Goal: Transaction & Acquisition: Book appointment/travel/reservation

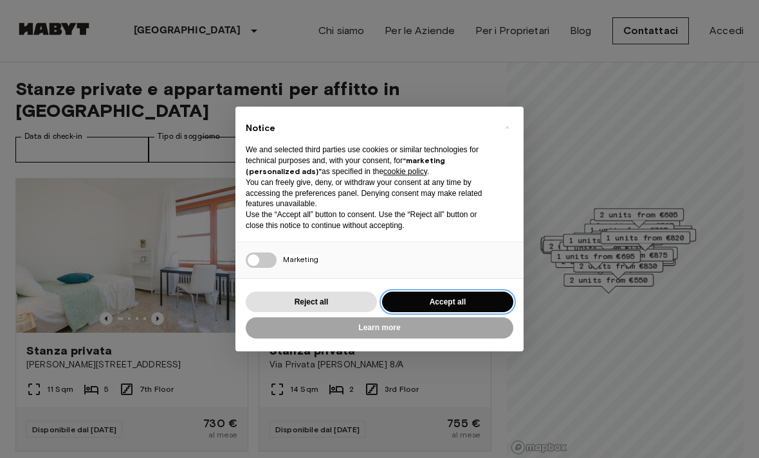
click at [421, 301] on button "Accept all" at bounding box center [447, 302] width 131 height 21
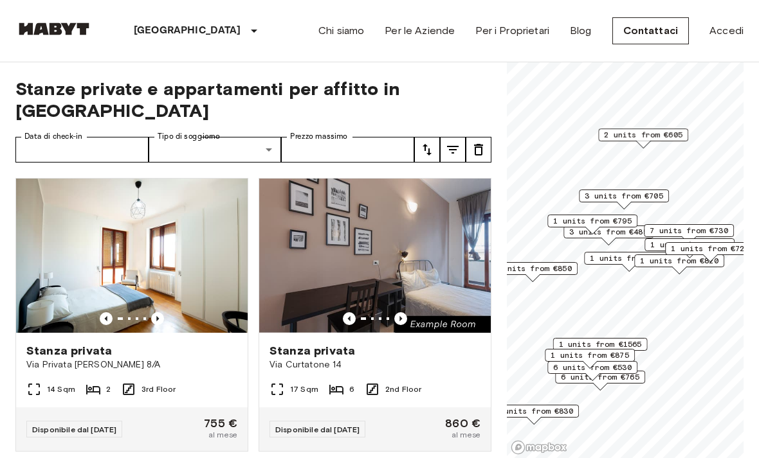
click at [656, 197] on span "3 units from €705" at bounding box center [623, 196] width 78 height 12
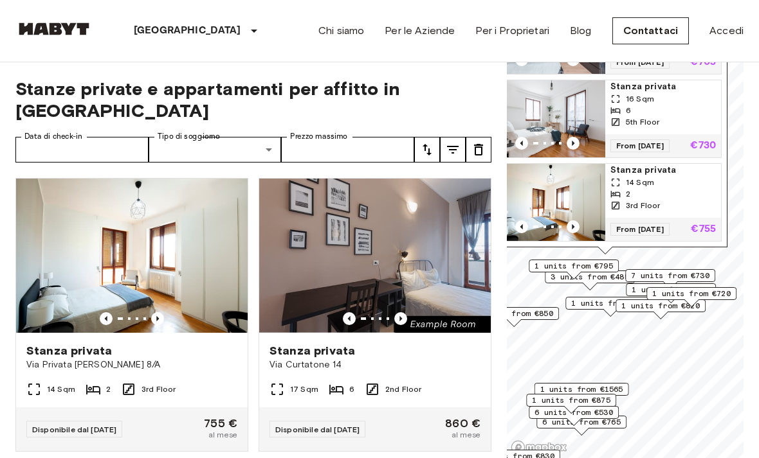
click at [730, 291] on span "1 units from €720" at bounding box center [691, 294] width 78 height 12
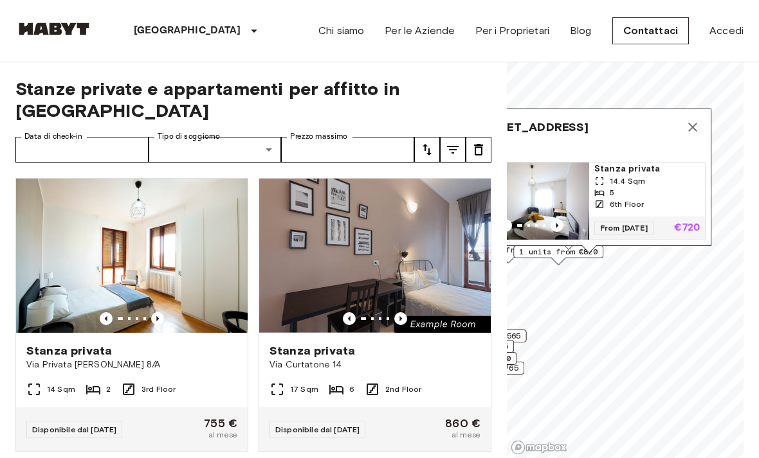
click at [661, 199] on div "6th Floor" at bounding box center [646, 205] width 105 height 12
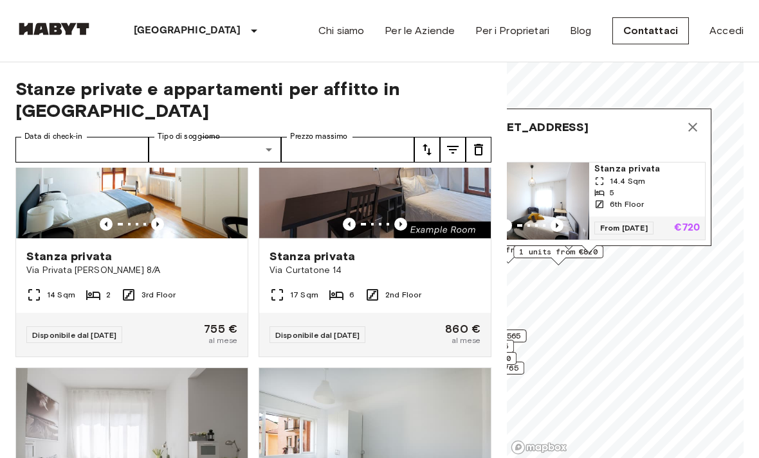
scroll to position [105, 0]
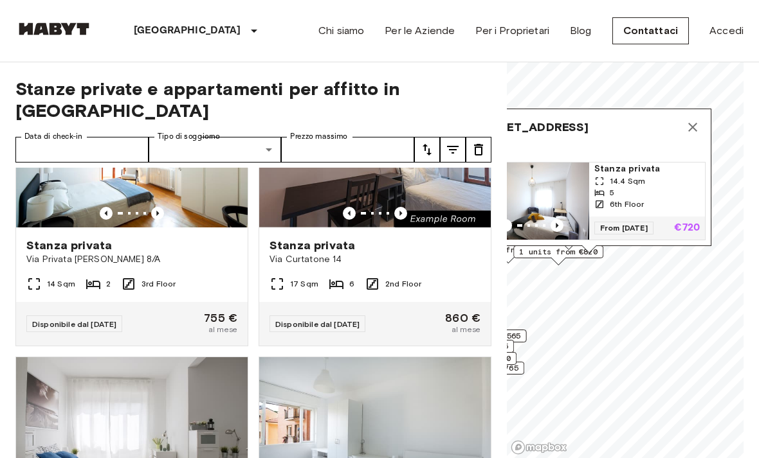
click at [406, 207] on icon "Previous image" at bounding box center [400, 213] width 13 height 13
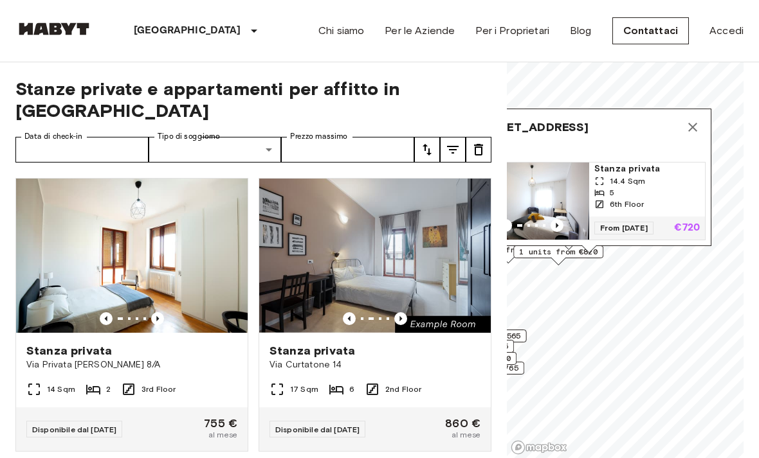
scroll to position [0, 0]
click at [437, 289] on img at bounding box center [374, 256] width 231 height 154
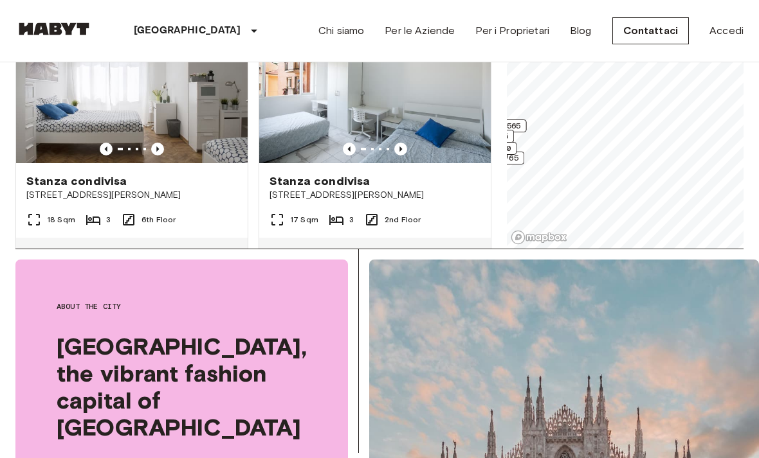
scroll to position [242, 0]
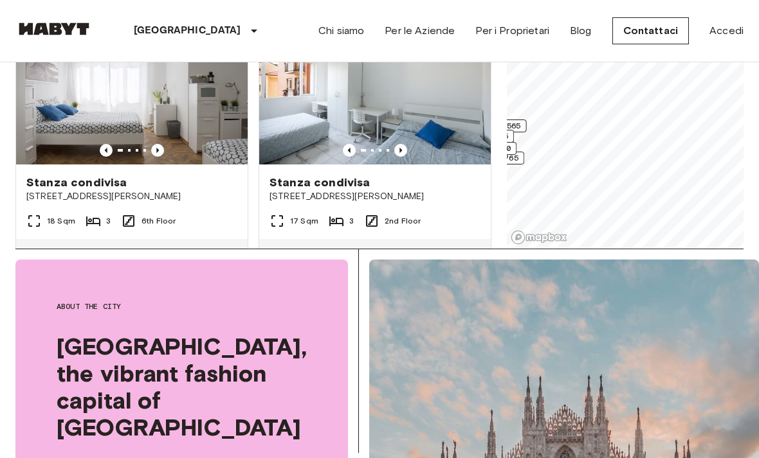
click at [199, 213] on div "18 Sqm 3 6th Floor" at bounding box center [131, 226] width 231 height 26
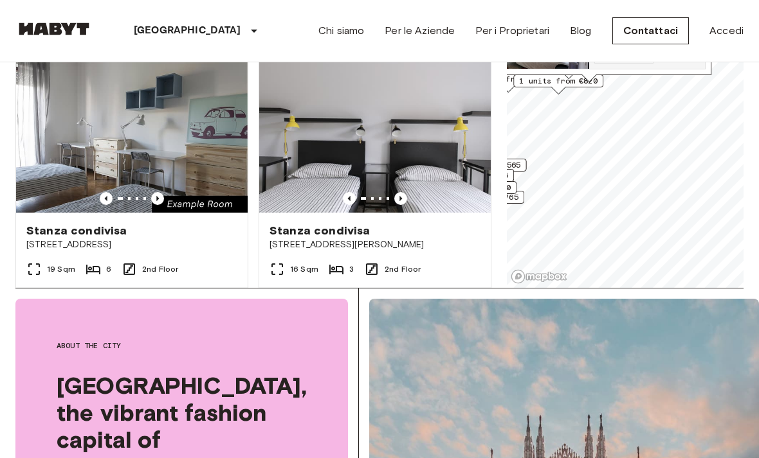
scroll to position [518, 0]
click at [194, 150] on img at bounding box center [131, 135] width 231 height 154
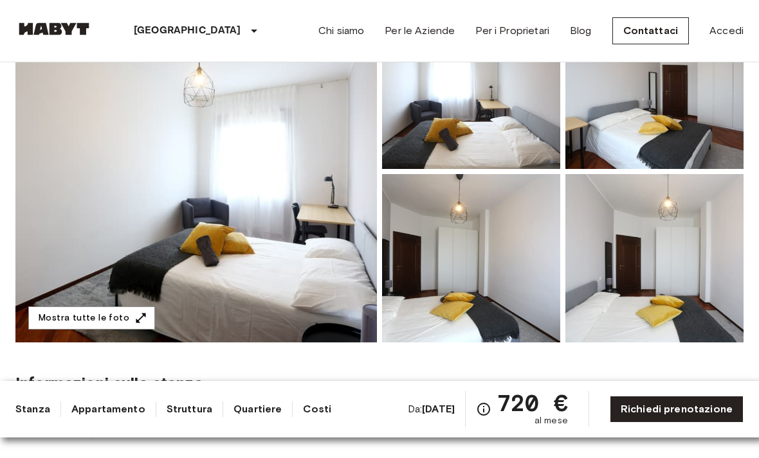
scroll to position [155, 0]
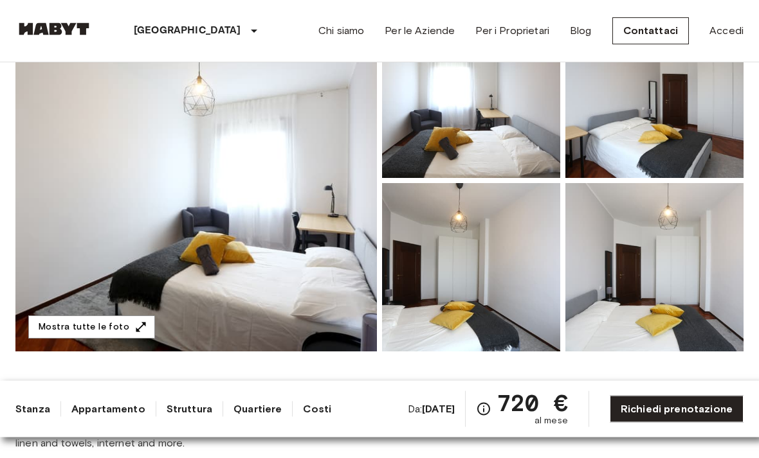
click at [696, 137] on img at bounding box center [654, 94] width 178 height 168
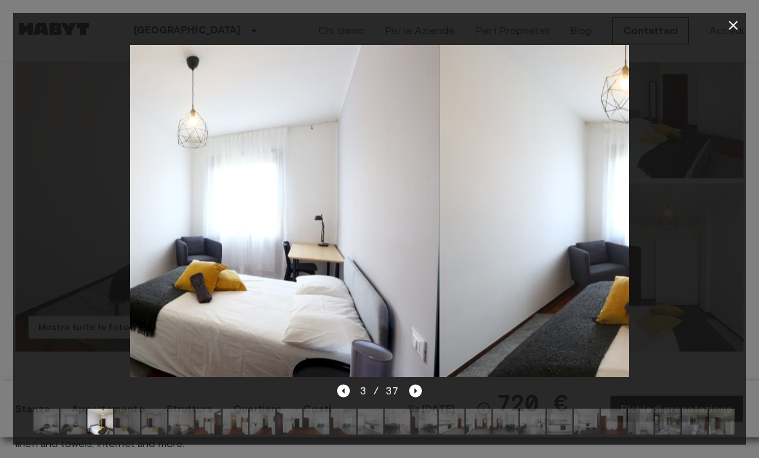
scroll to position [156, 0]
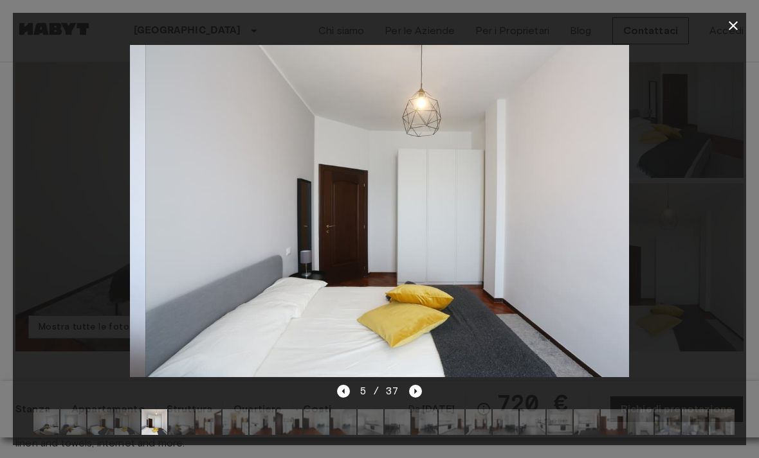
click at [722, 26] on button "button" at bounding box center [733, 26] width 26 height 26
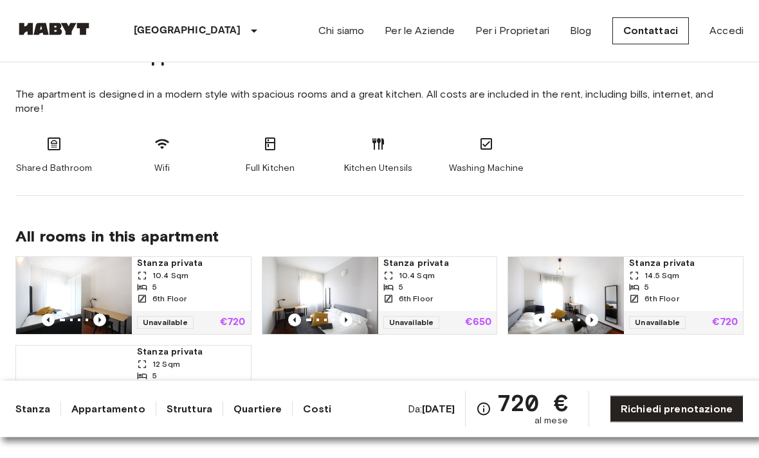
scroll to position [674, 0]
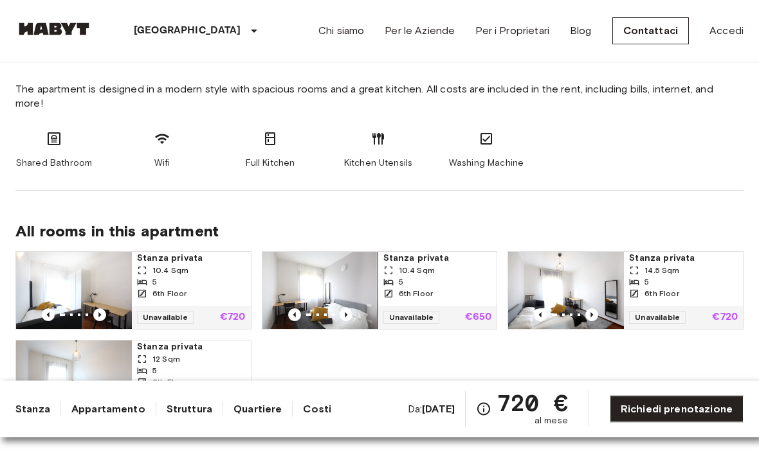
click at [475, 277] on div "5" at bounding box center [437, 283] width 109 height 12
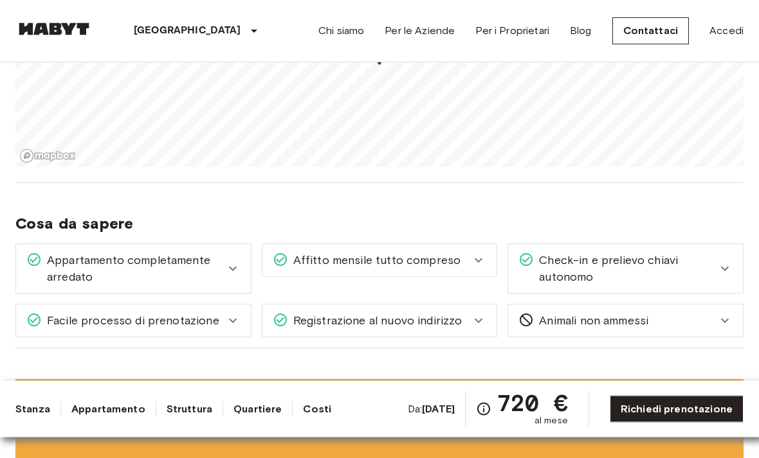
scroll to position [1259, 0]
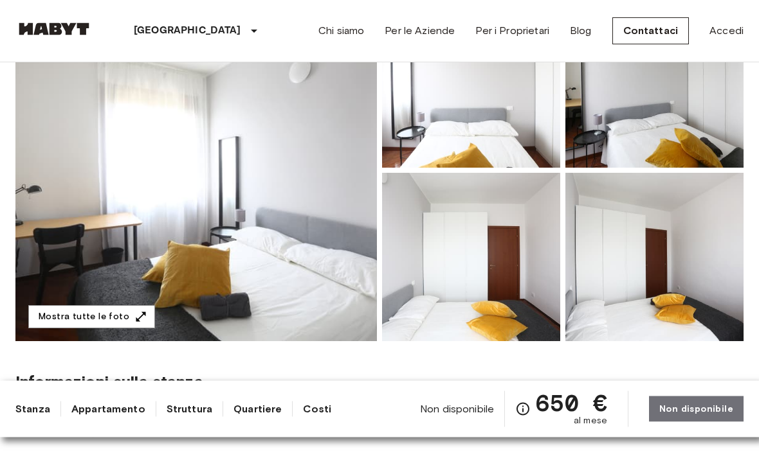
scroll to position [166, 0]
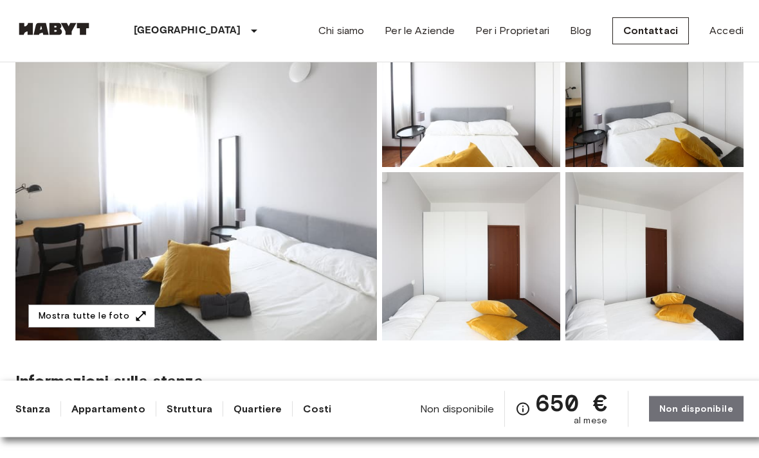
click at [681, 277] on img at bounding box center [654, 257] width 178 height 168
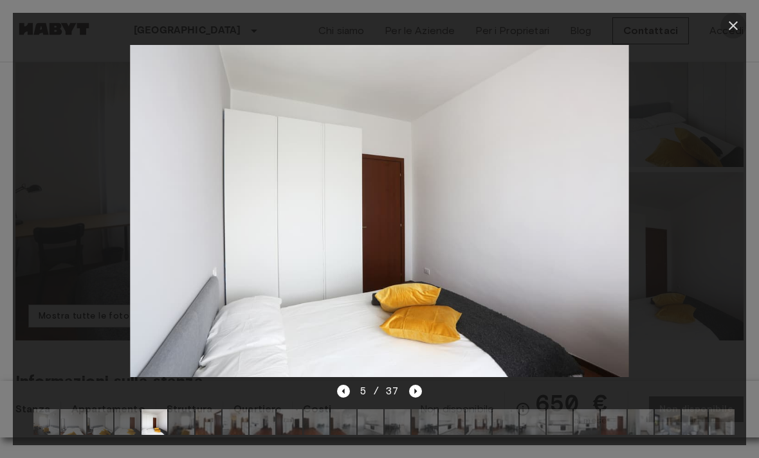
click at [728, 19] on icon "button" at bounding box center [732, 25] width 15 height 15
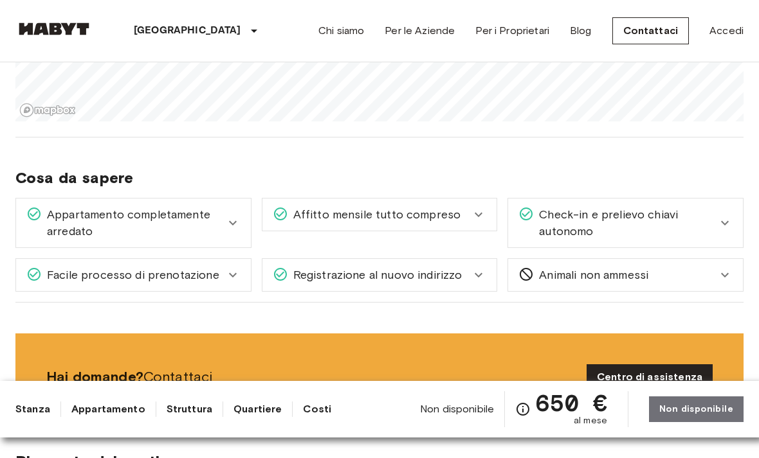
scroll to position [1305, 0]
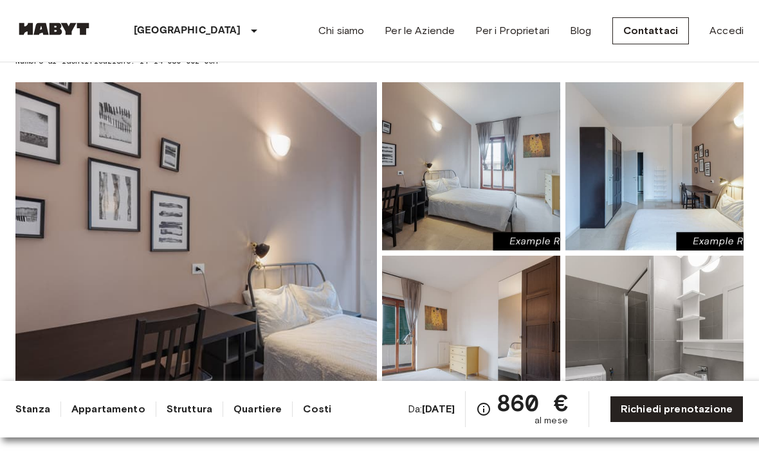
scroll to position [92, 0]
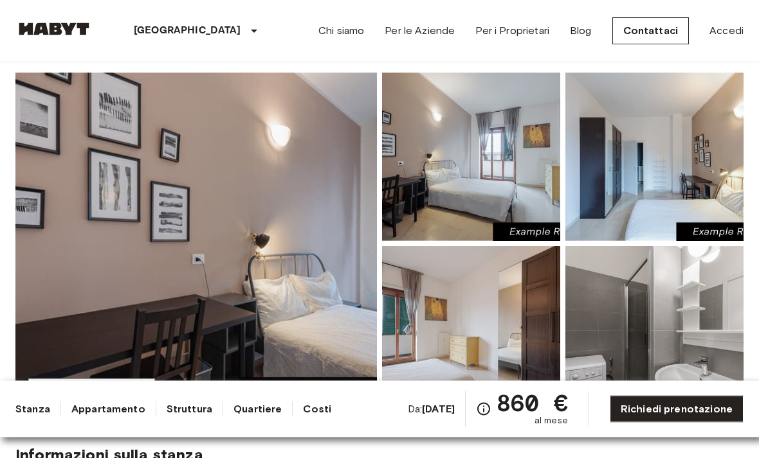
click at [536, 176] on img at bounding box center [471, 157] width 178 height 168
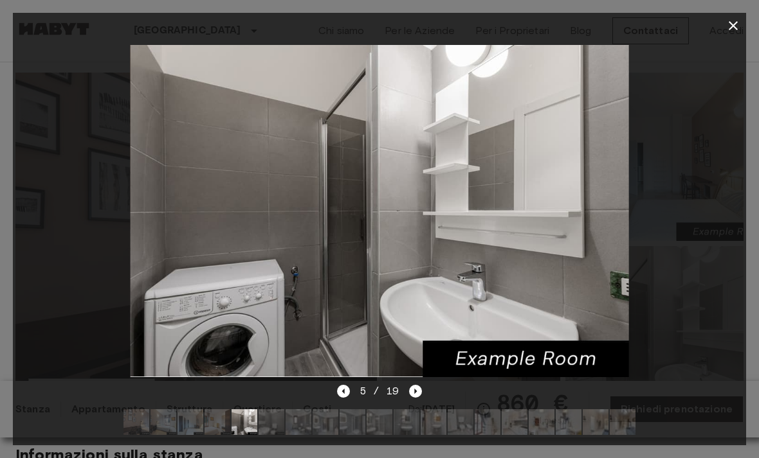
click at [734, 32] on icon "button" at bounding box center [732, 25] width 15 height 15
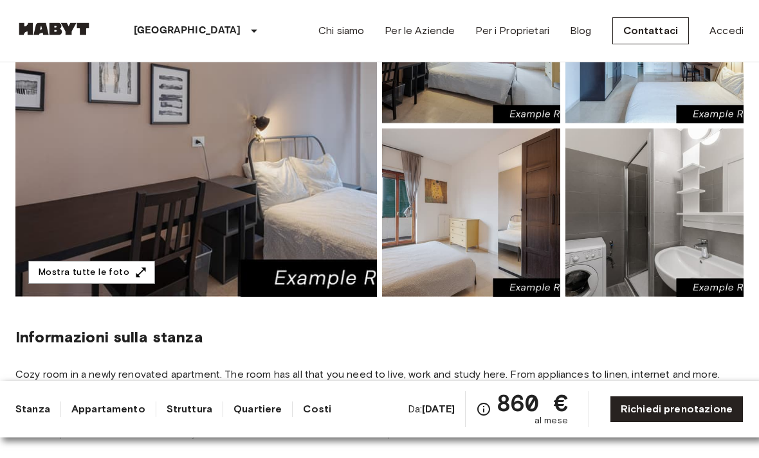
scroll to position [209, 0]
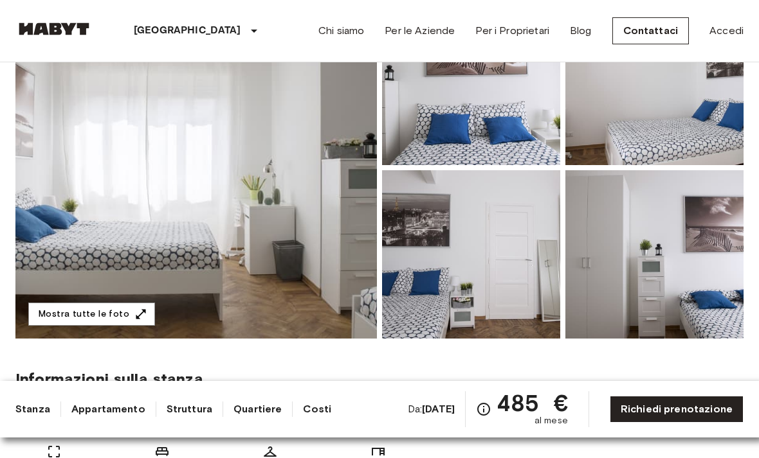
scroll to position [167, 0]
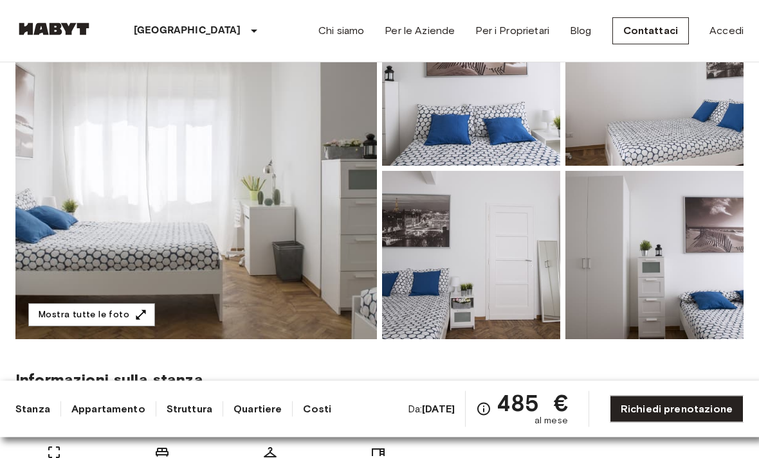
click at [485, 291] on img at bounding box center [471, 256] width 178 height 168
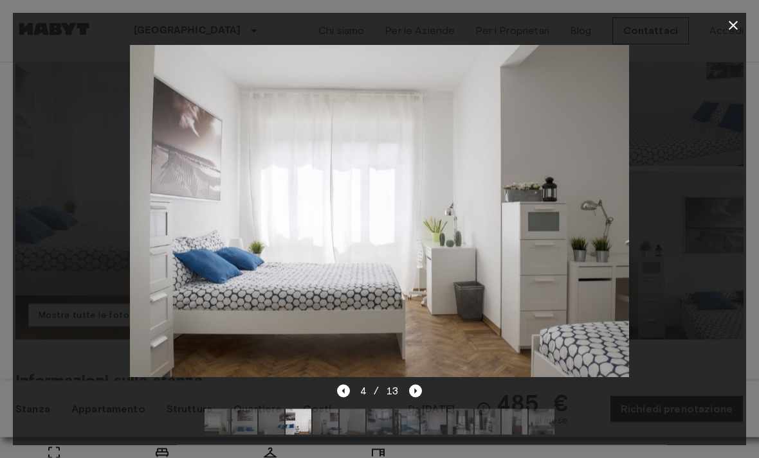
scroll to position [168, 0]
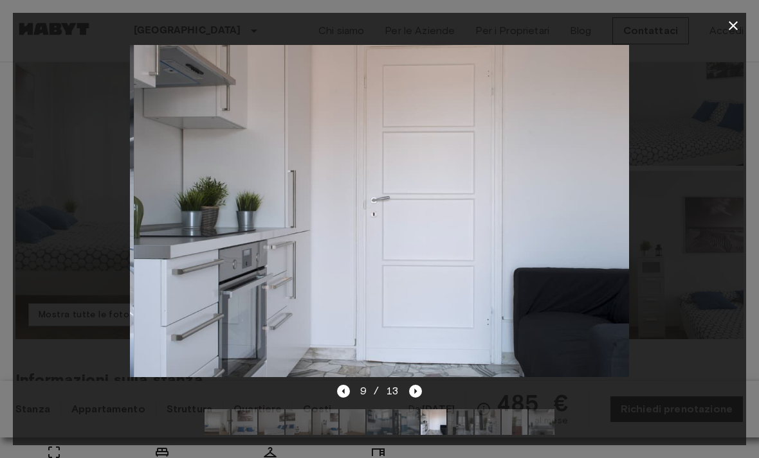
click at [734, 33] on button "button" at bounding box center [733, 26] width 26 height 26
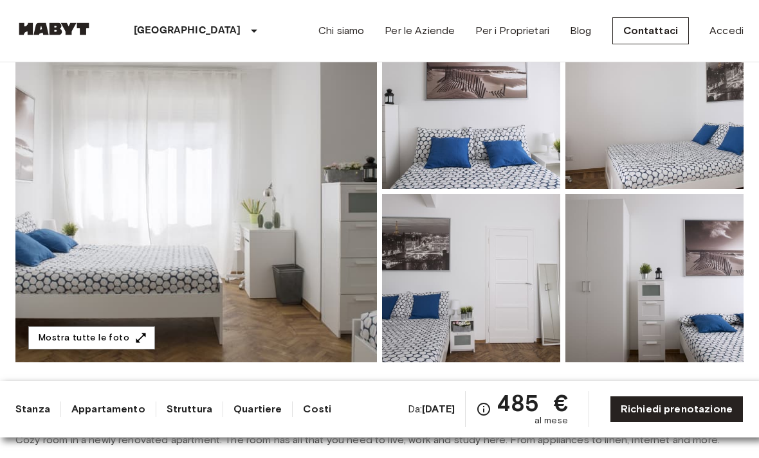
scroll to position [142, 0]
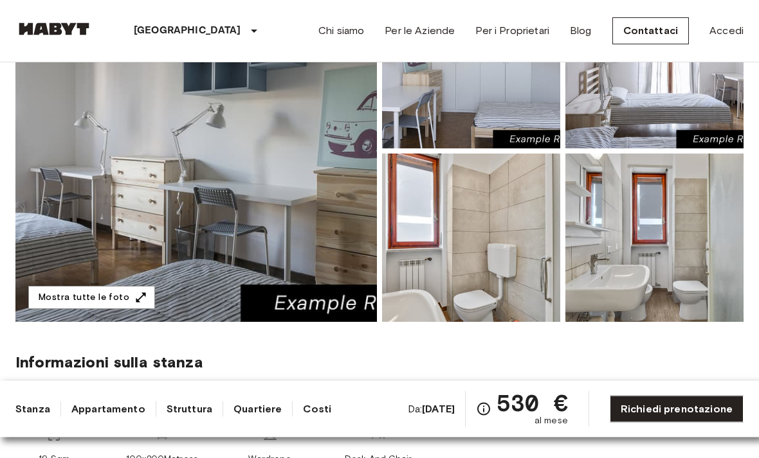
click at [530, 287] on img at bounding box center [471, 238] width 178 height 168
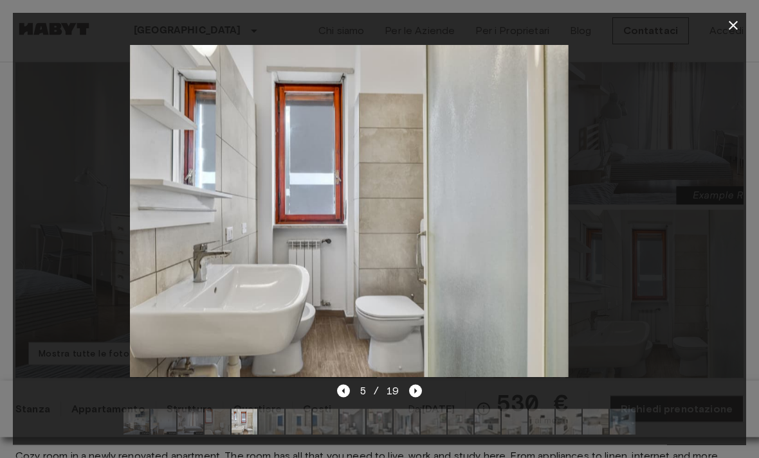
scroll to position [129, 0]
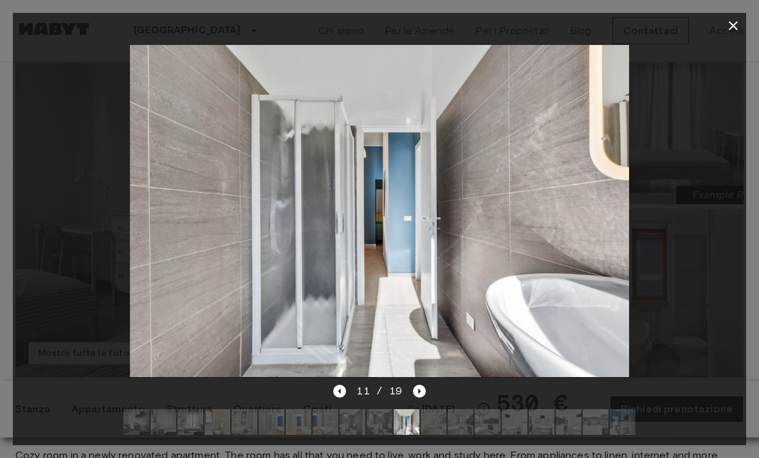
click at [728, 26] on icon "button" at bounding box center [732, 25] width 15 height 15
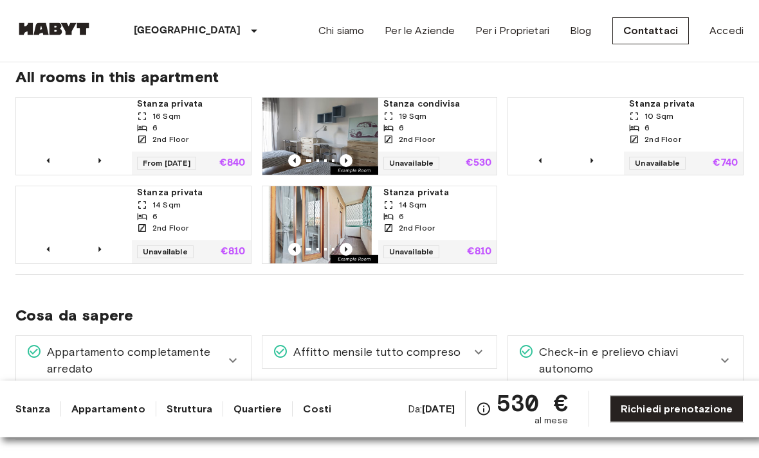
scroll to position [815, 0]
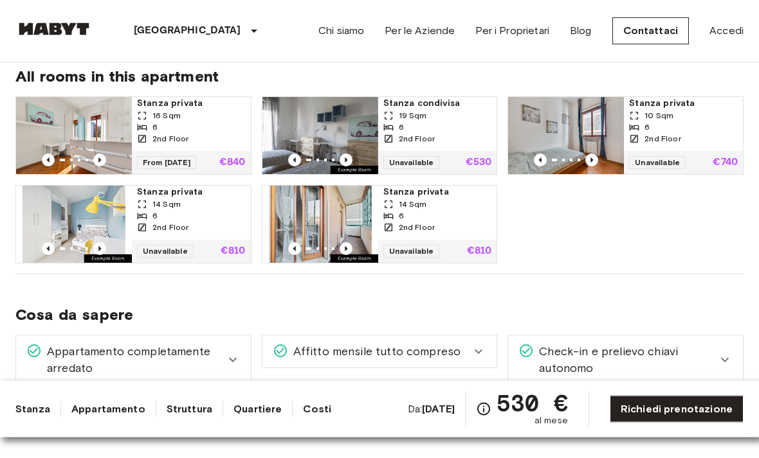
click at [478, 199] on div "14 Sqm" at bounding box center [437, 205] width 109 height 12
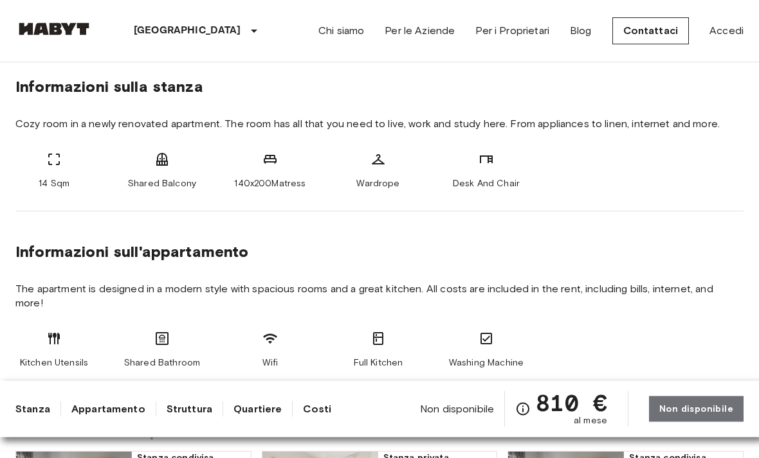
scroll to position [469, 0]
